Goal: Use online tool/utility: Utilize a website feature to perform a specific function

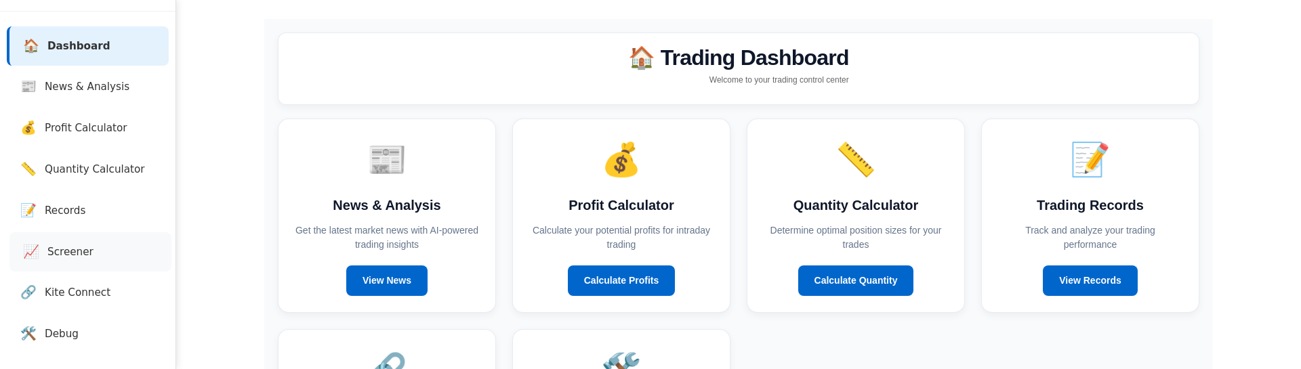
click at [79, 248] on span "Screener" at bounding box center [70, 253] width 46 height 16
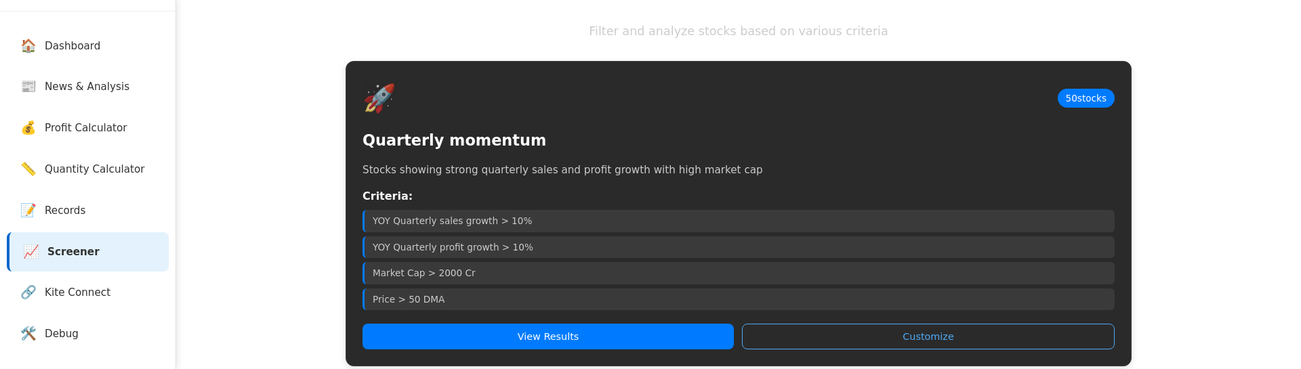
scroll to position [103, 0]
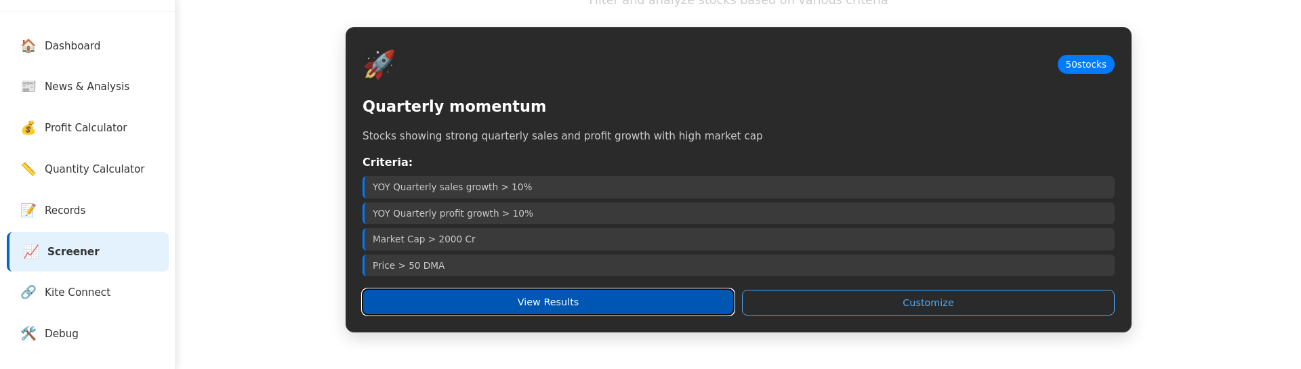
click at [490, 300] on button "View Results" at bounding box center [547, 302] width 371 height 26
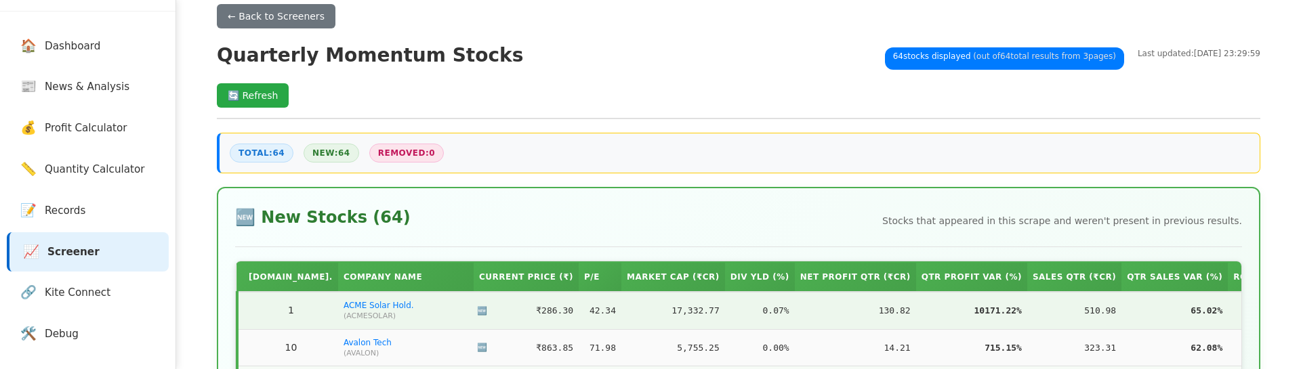
scroll to position [0, 0]
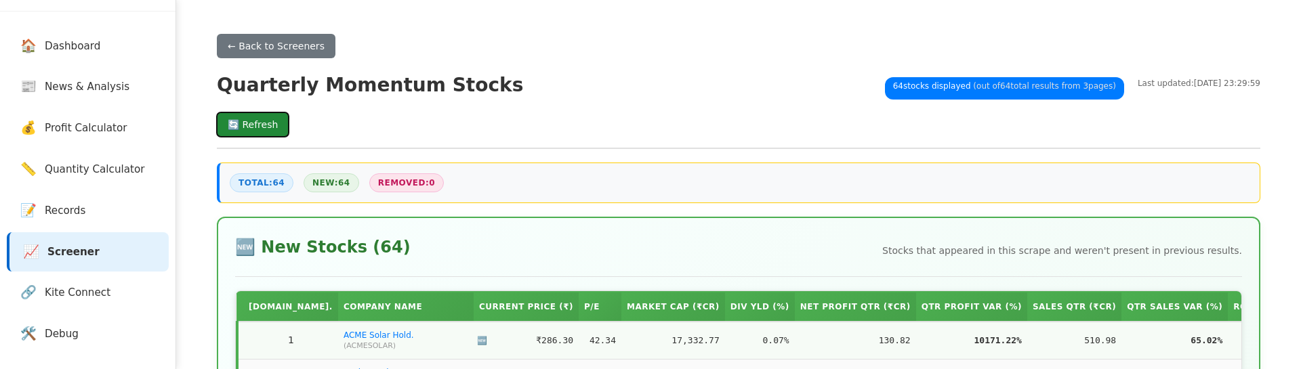
click at [262, 129] on button "🔄 Refresh" at bounding box center [253, 124] width 72 height 24
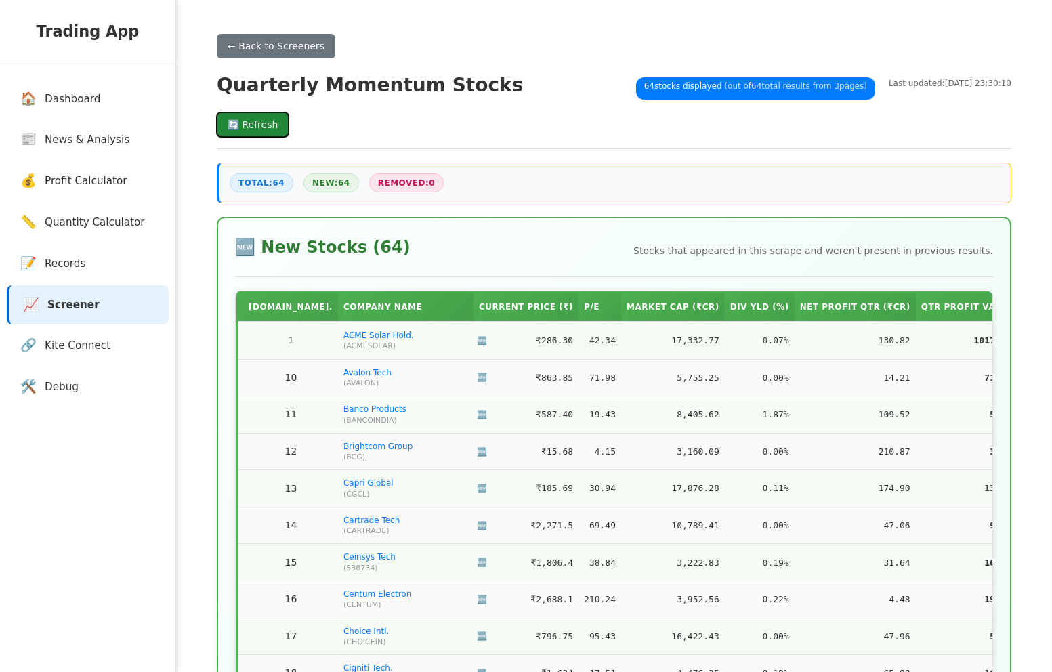
click at [225, 117] on button "🔄 Refresh" at bounding box center [253, 124] width 72 height 24
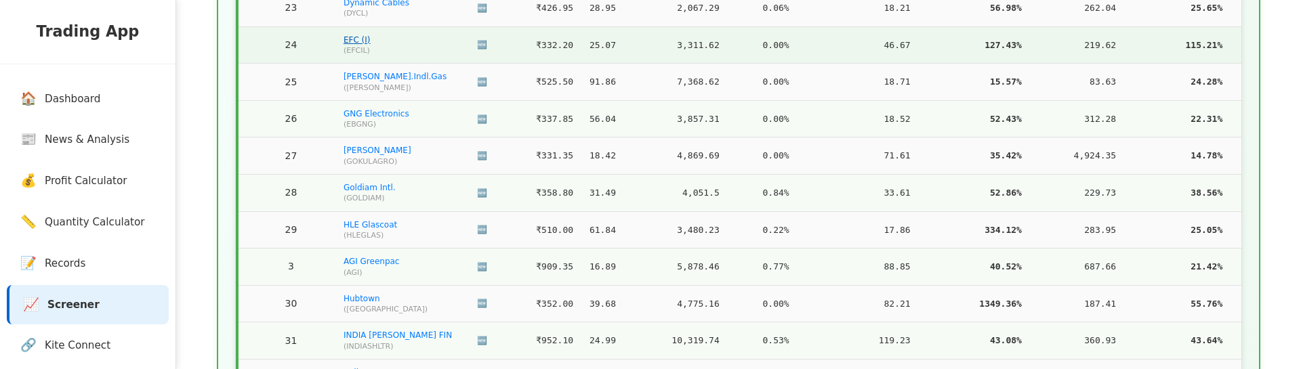
scroll to position [884, 0]
